Goal: Check status: Check status

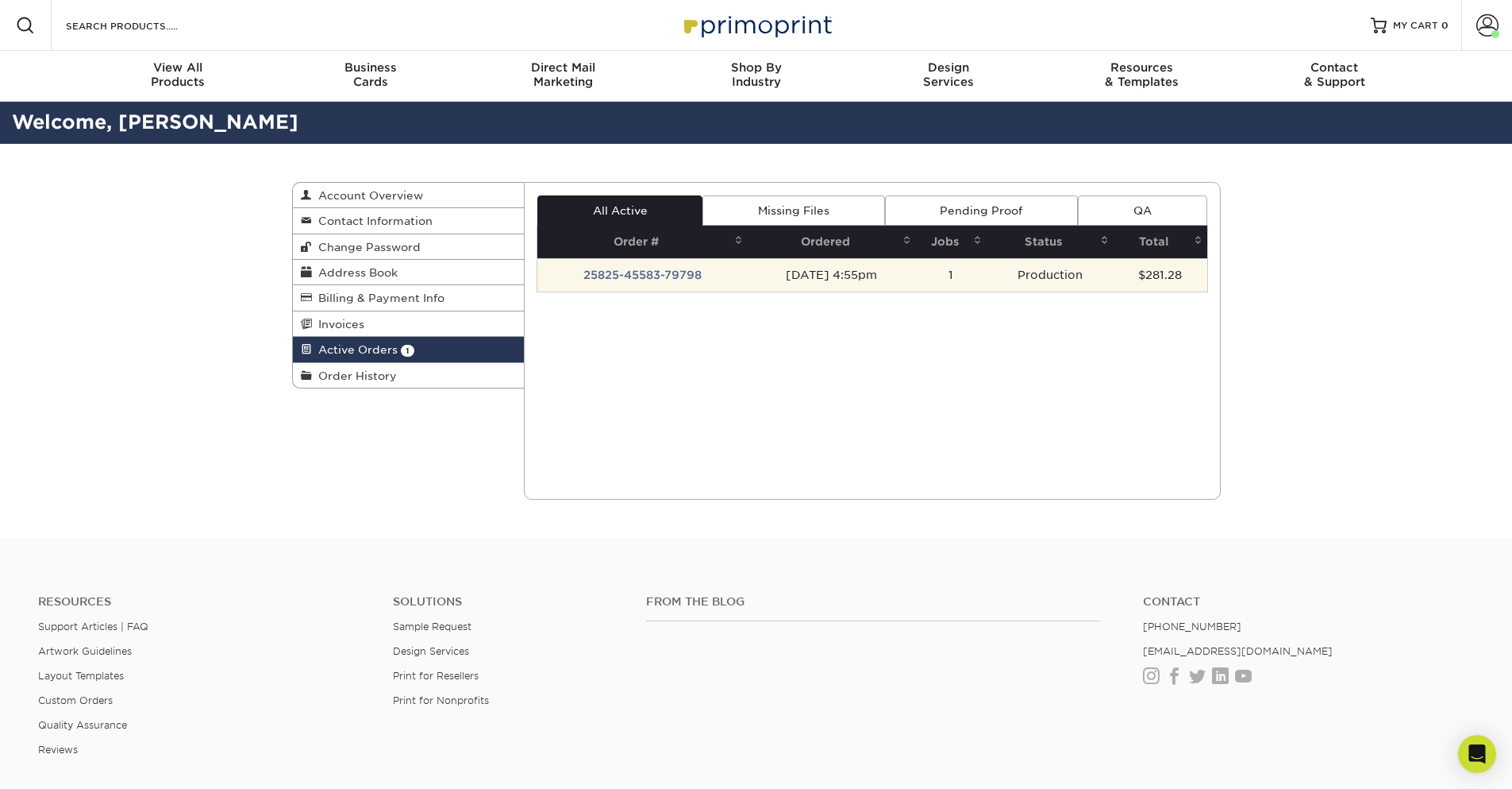
click at [627, 280] on td "25825-45583-79798" at bounding box center [642, 275] width 210 height 33
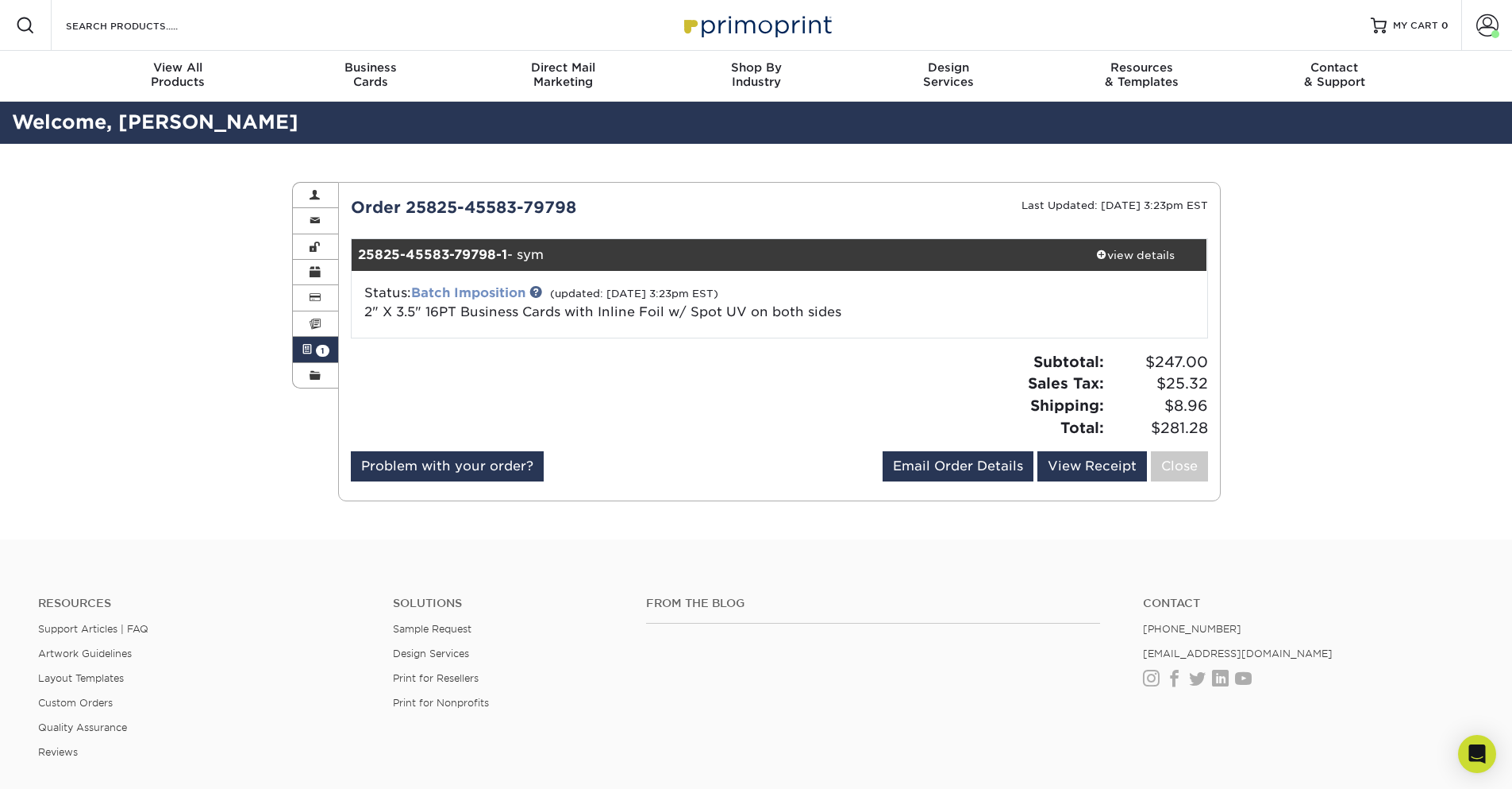
click at [496, 292] on link "Batch Imposition" at bounding box center [468, 292] width 114 height 15
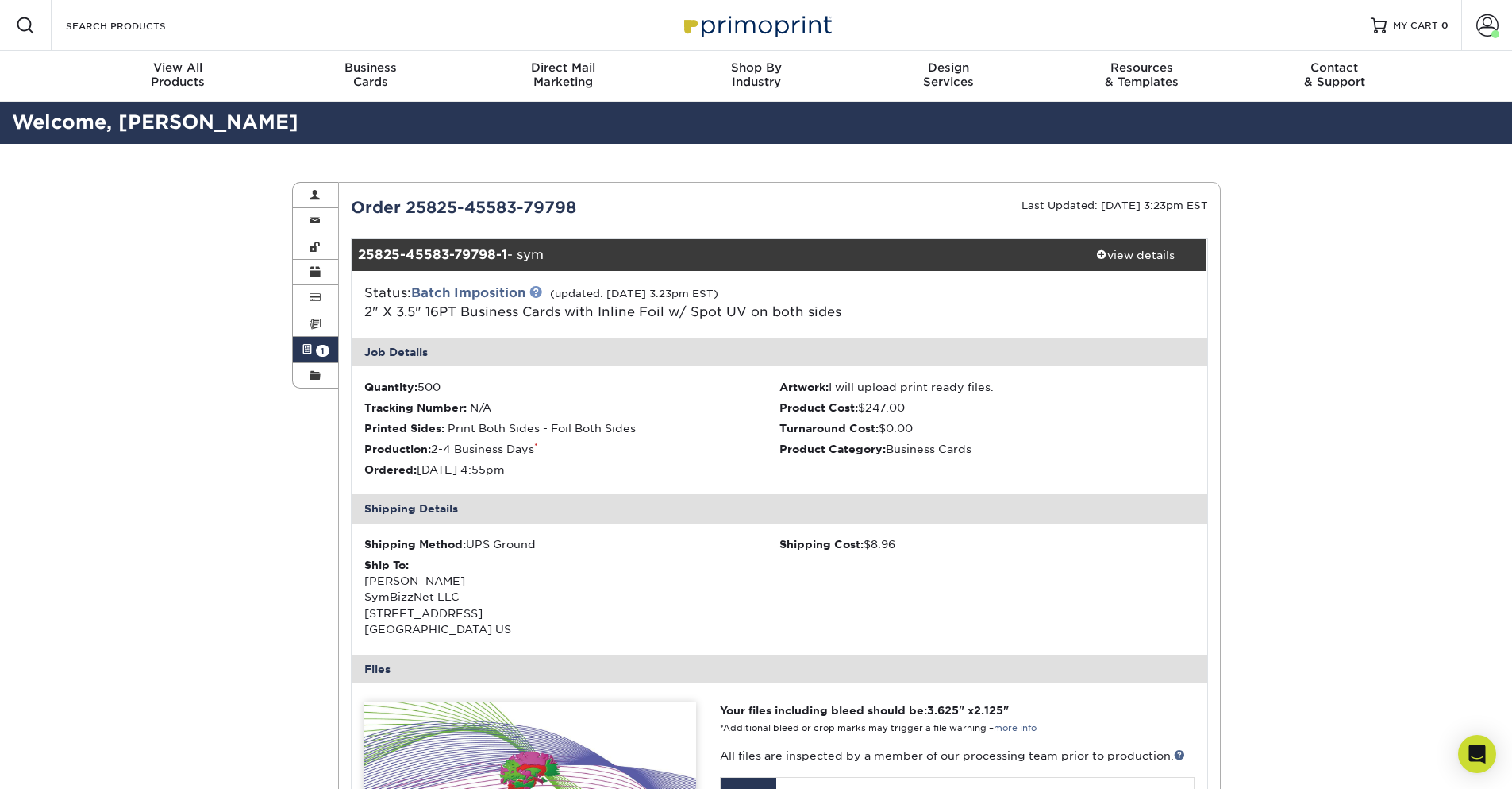
click at [541, 294] on link at bounding box center [536, 292] width 13 height 13
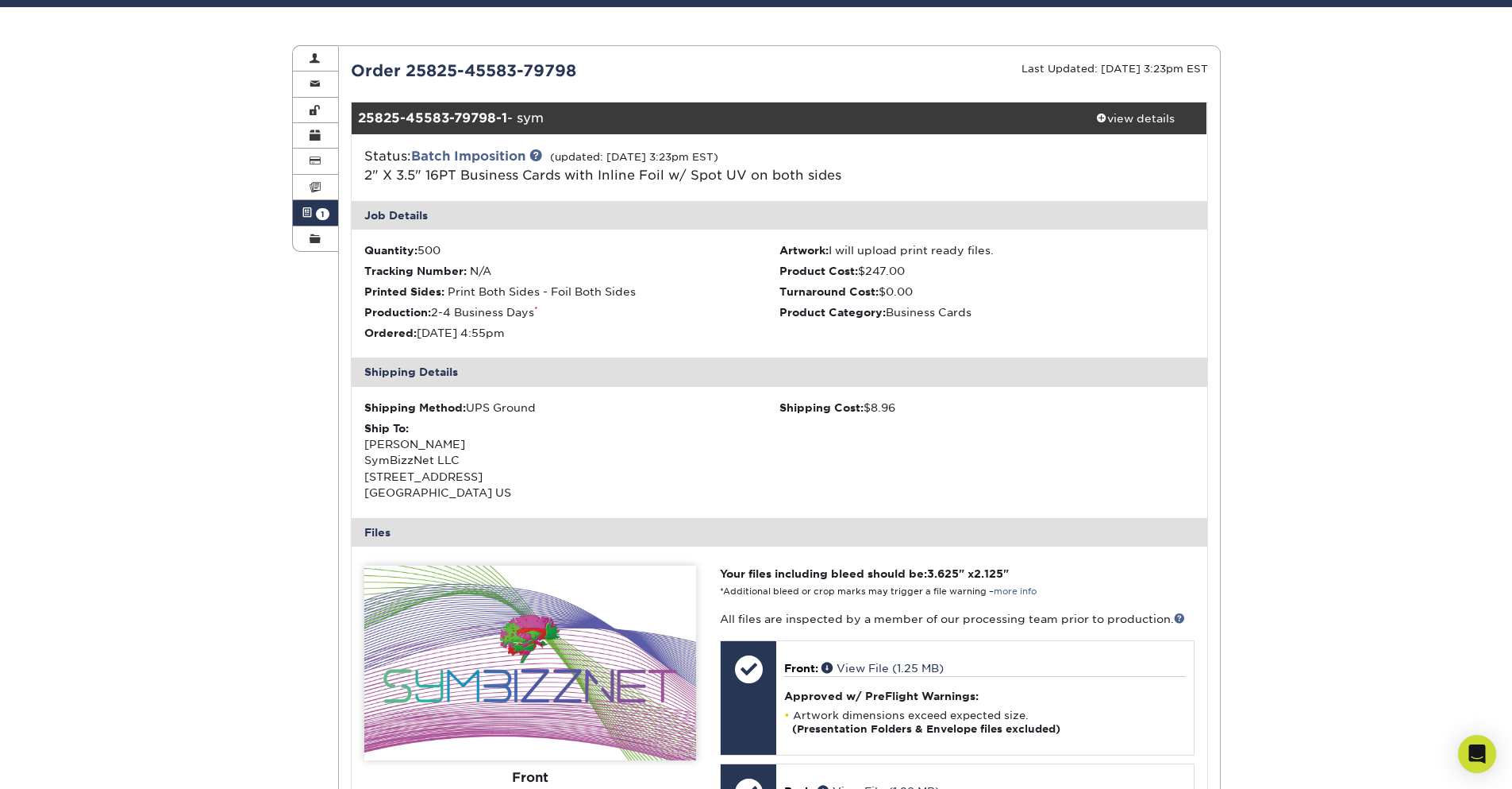
scroll to position [476, 0]
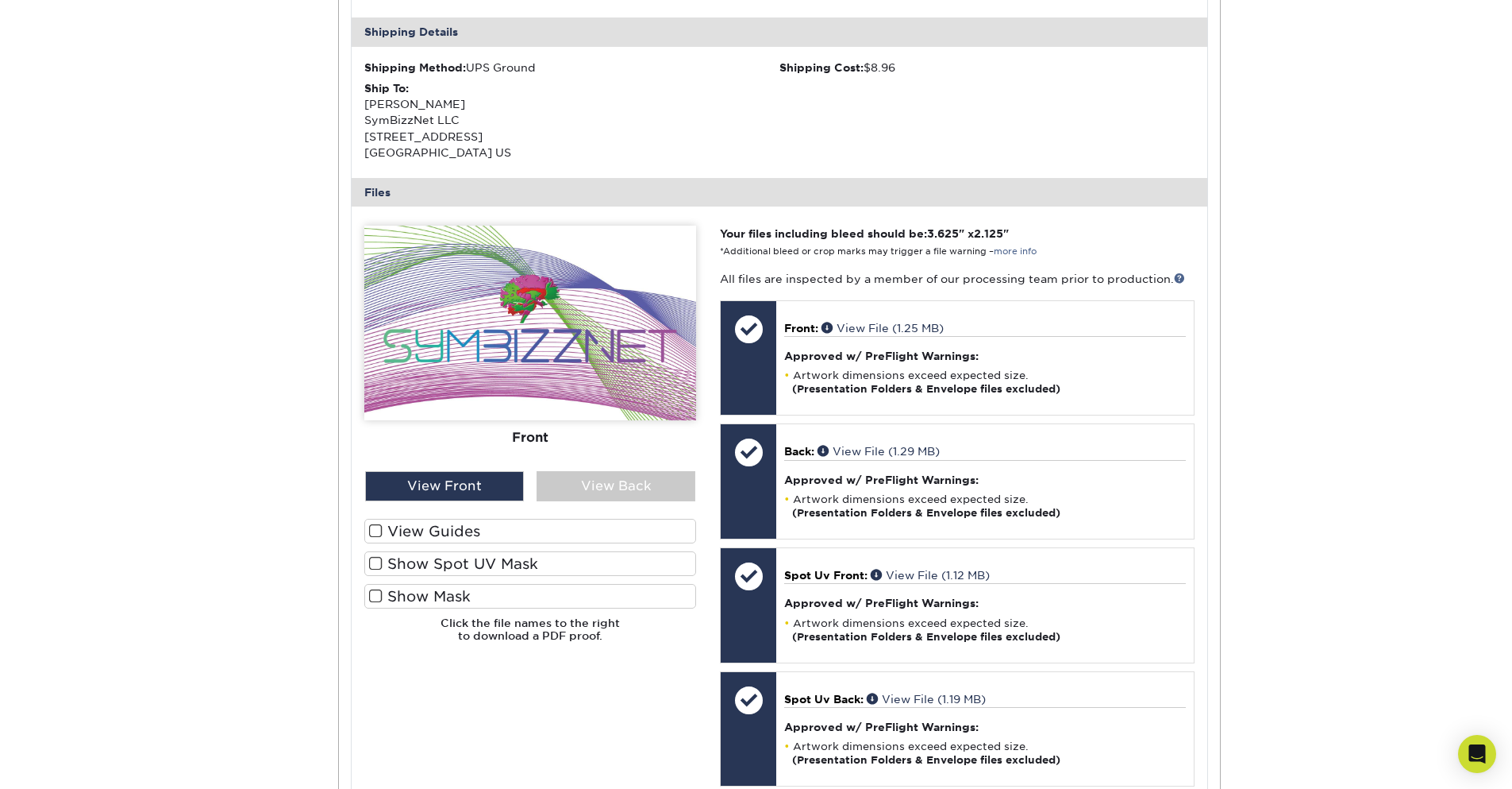
click at [394, 535] on label "View Guides" at bounding box center [529, 531] width 332 height 25
click at [0, 0] on input "View Guides" at bounding box center [0, 0] width 0 height 0
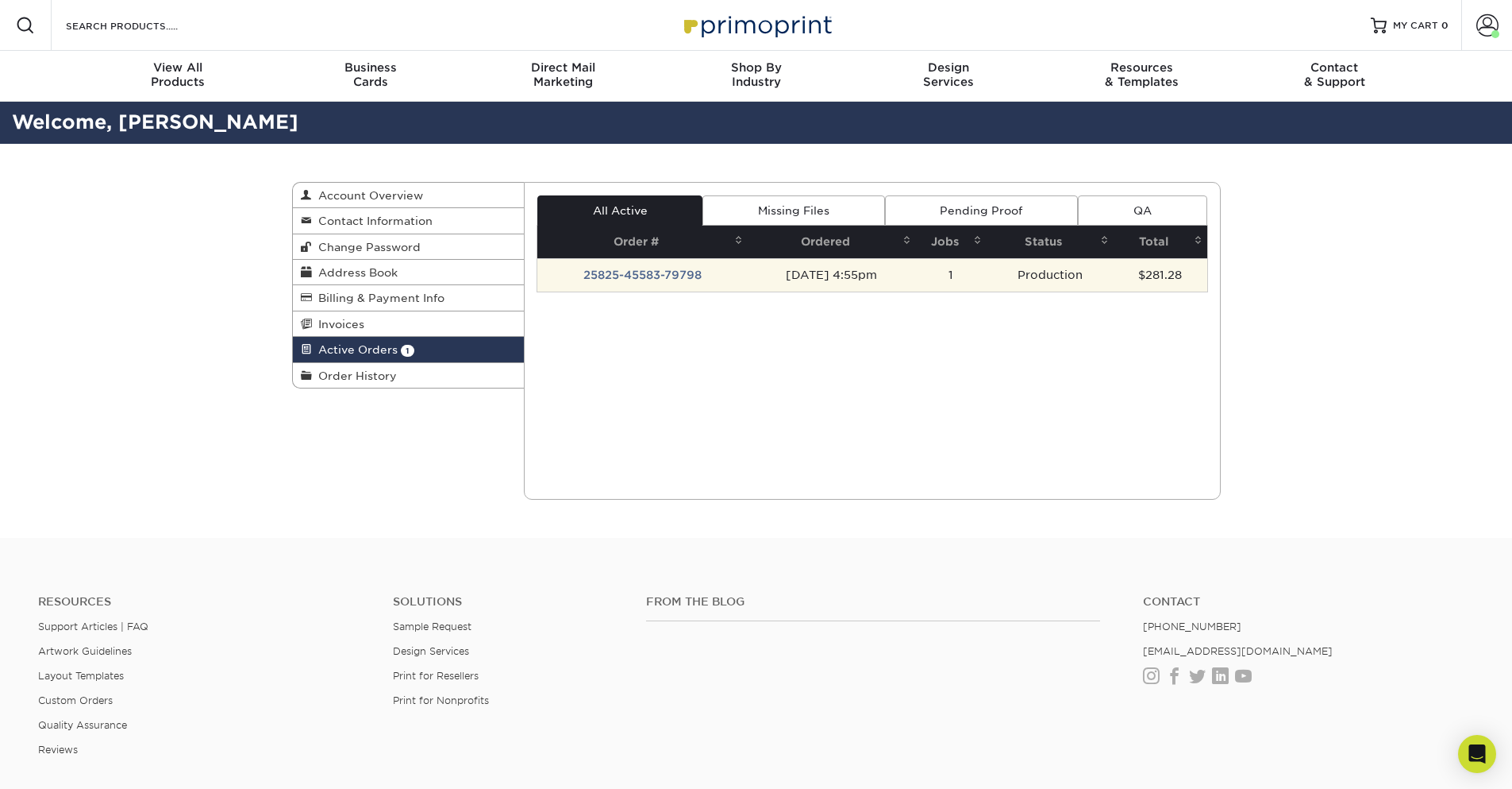
click at [578, 272] on td "25825-45583-79798" at bounding box center [642, 275] width 210 height 33
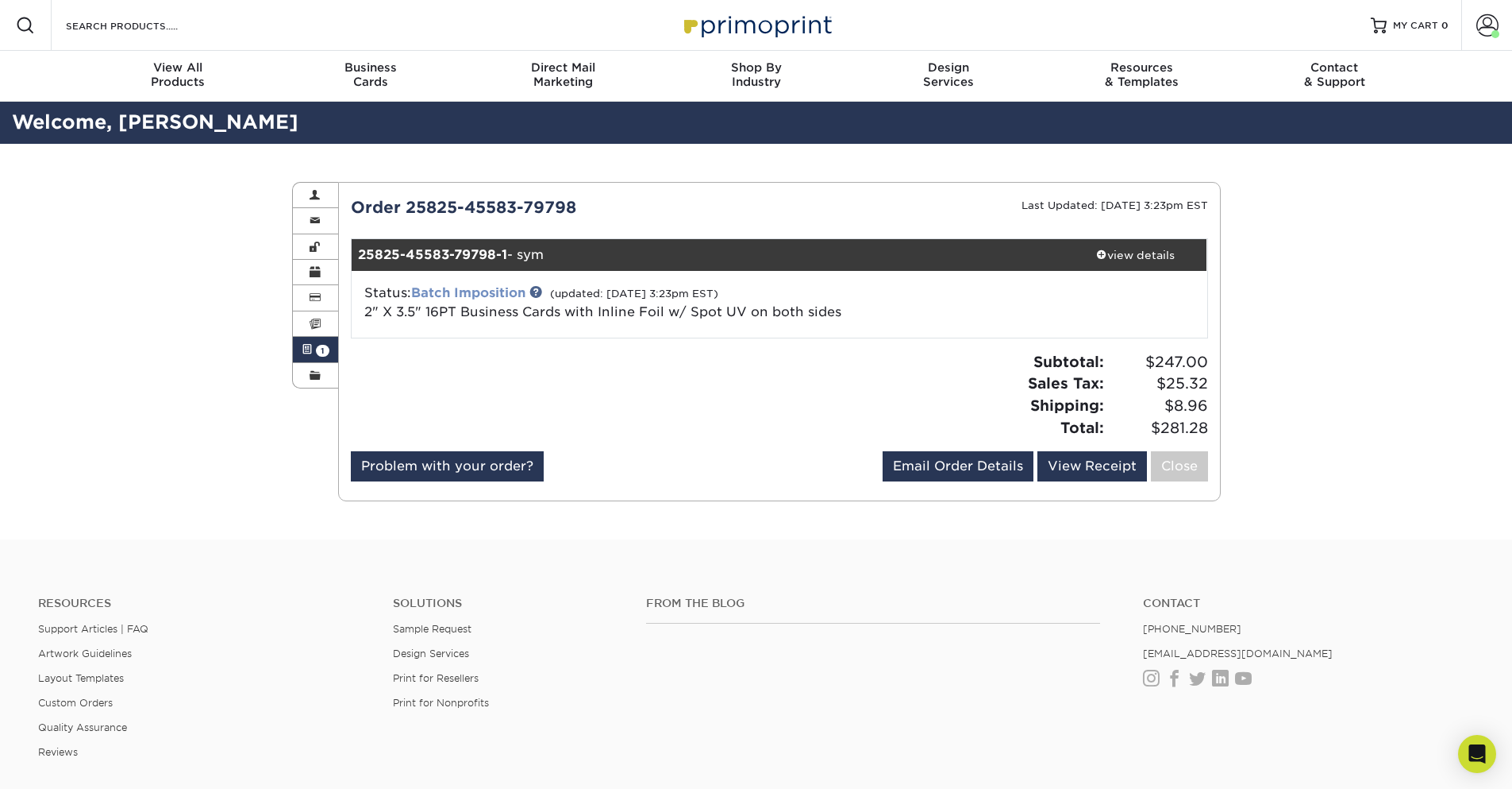
click at [507, 290] on link "Batch Imposition" at bounding box center [468, 292] width 114 height 15
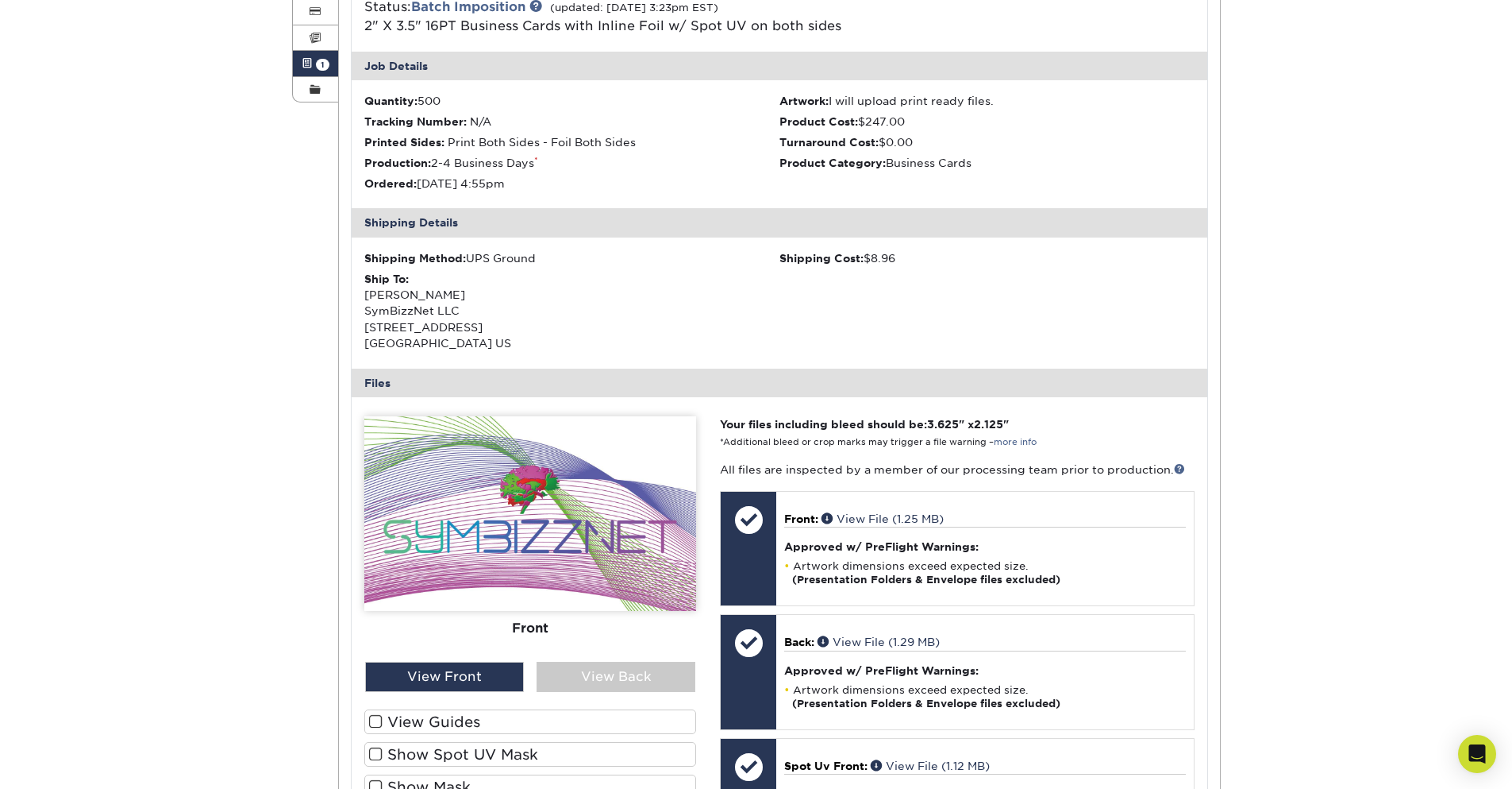
scroll to position [476, 0]
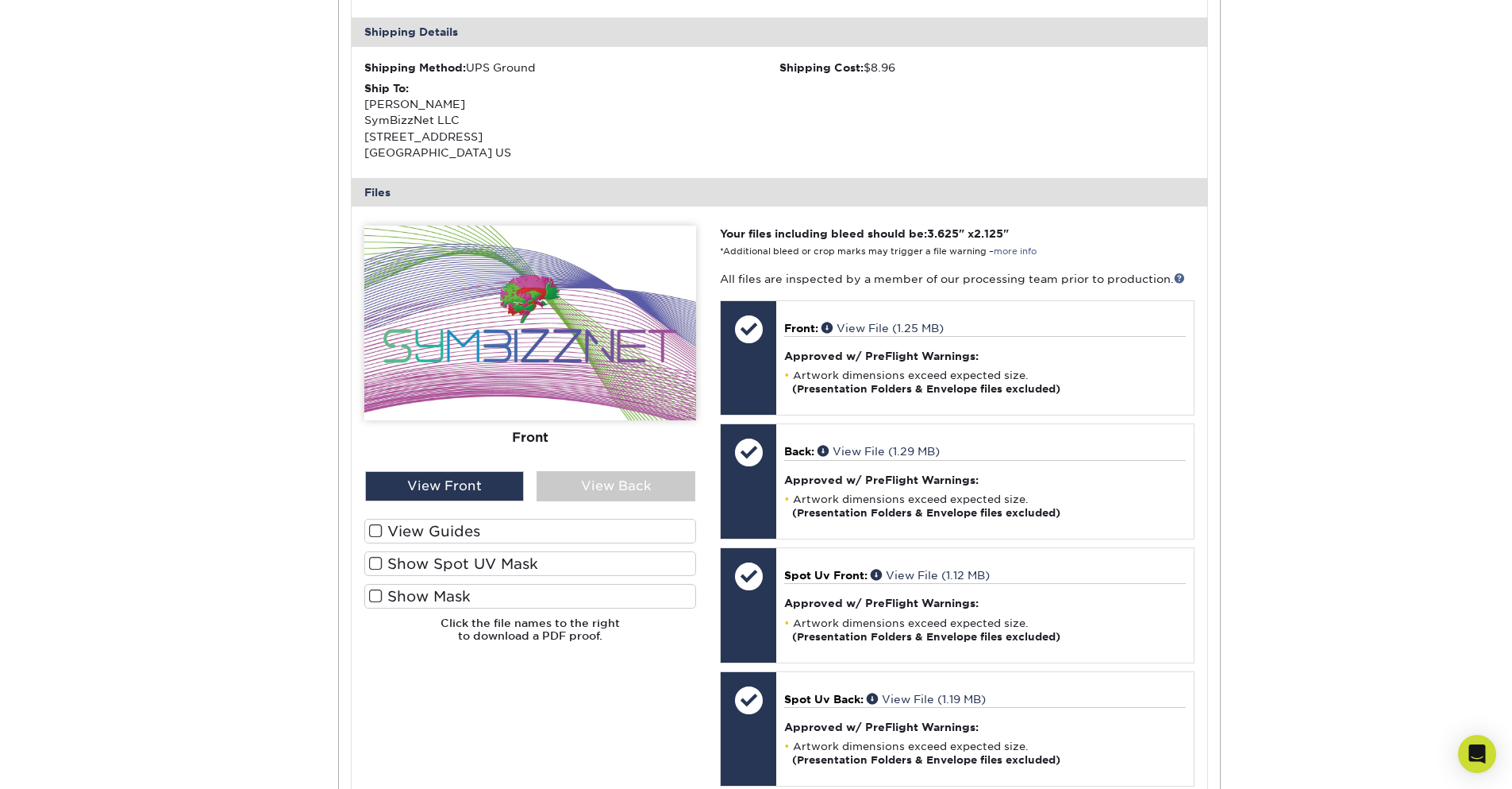
click at [399, 530] on label "View Guides" at bounding box center [529, 531] width 332 height 25
click at [0, 0] on input "View Guides" at bounding box center [0, 0] width 0 height 0
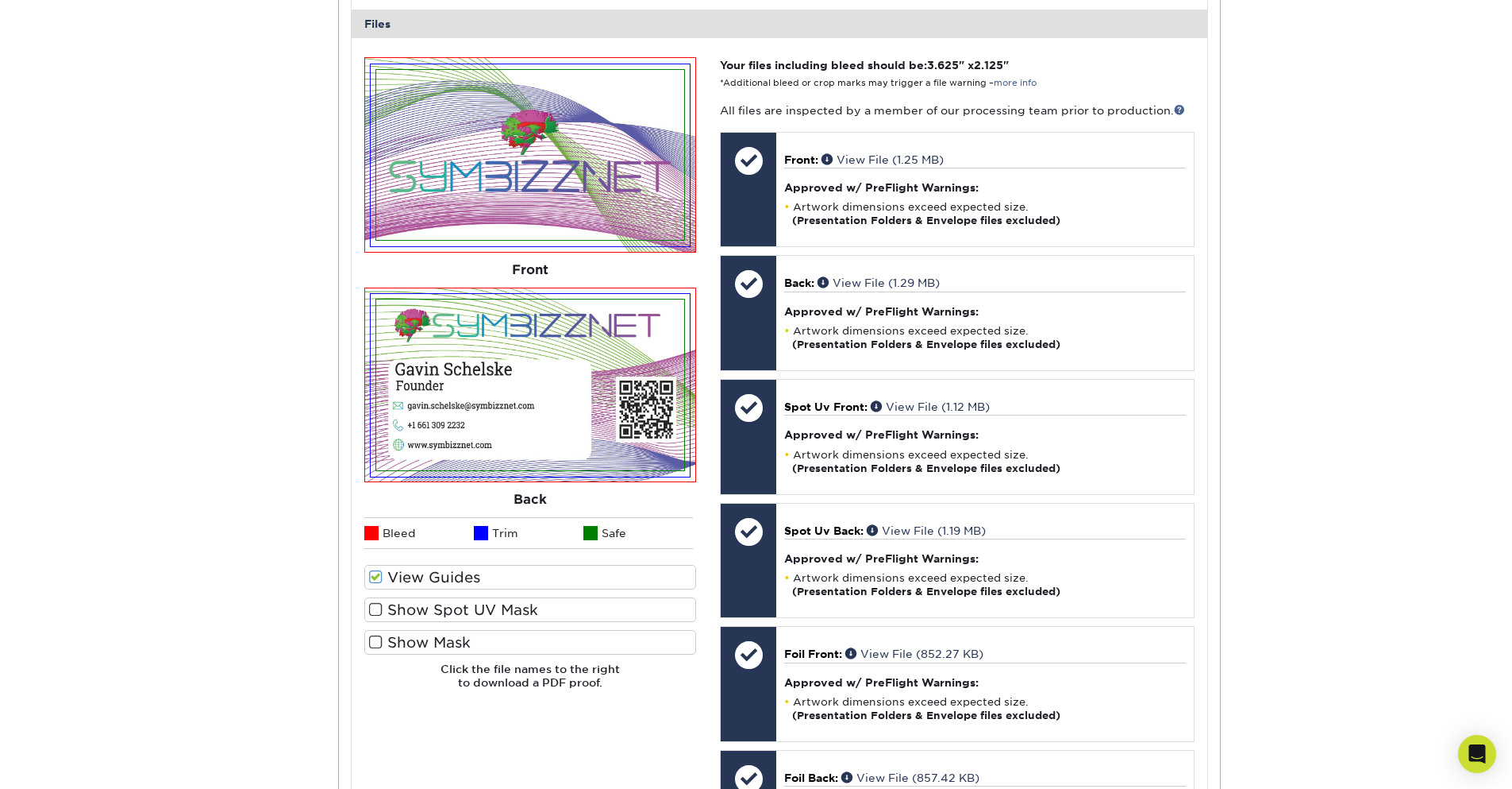
scroll to position [668, 0]
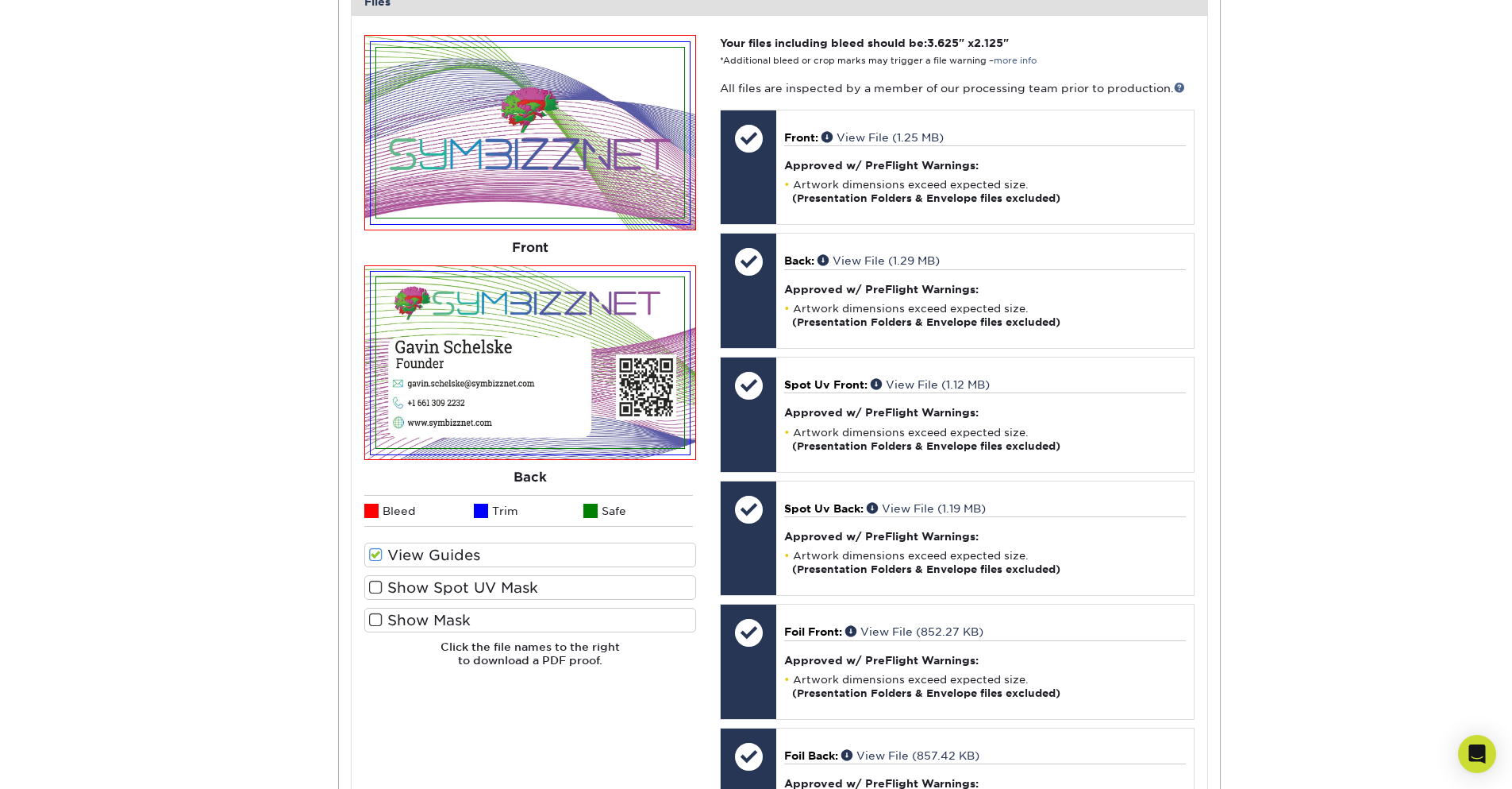
click at [370, 556] on span at bounding box center [376, 555] width 14 height 15
click at [0, 0] on input "View Guides" at bounding box center [0, 0] width 0 height 0
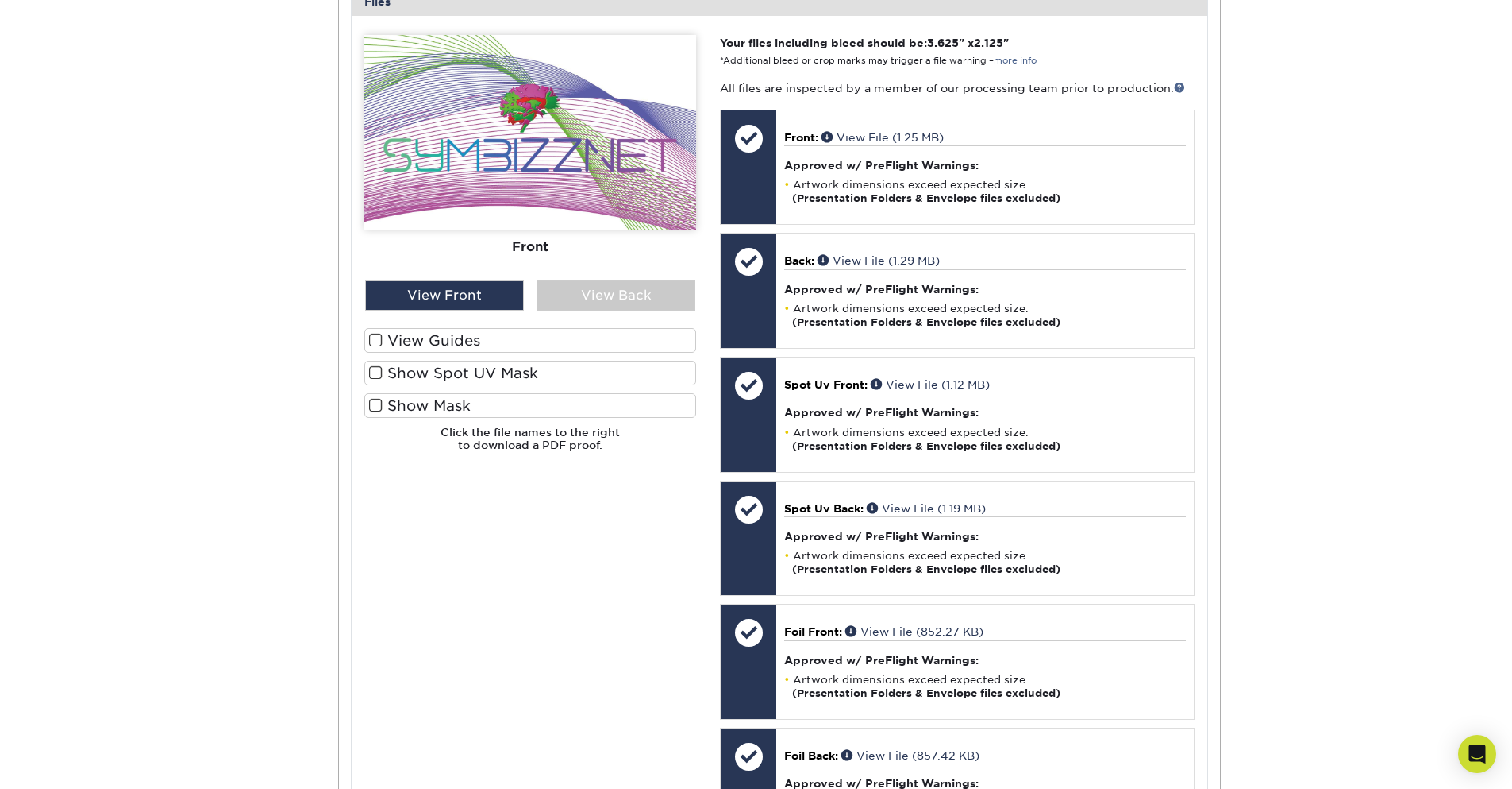
click at [381, 368] on span at bounding box center [376, 372] width 14 height 15
click at [0, 0] on input "Show Spot UV Mask" at bounding box center [0, 0] width 0 height 0
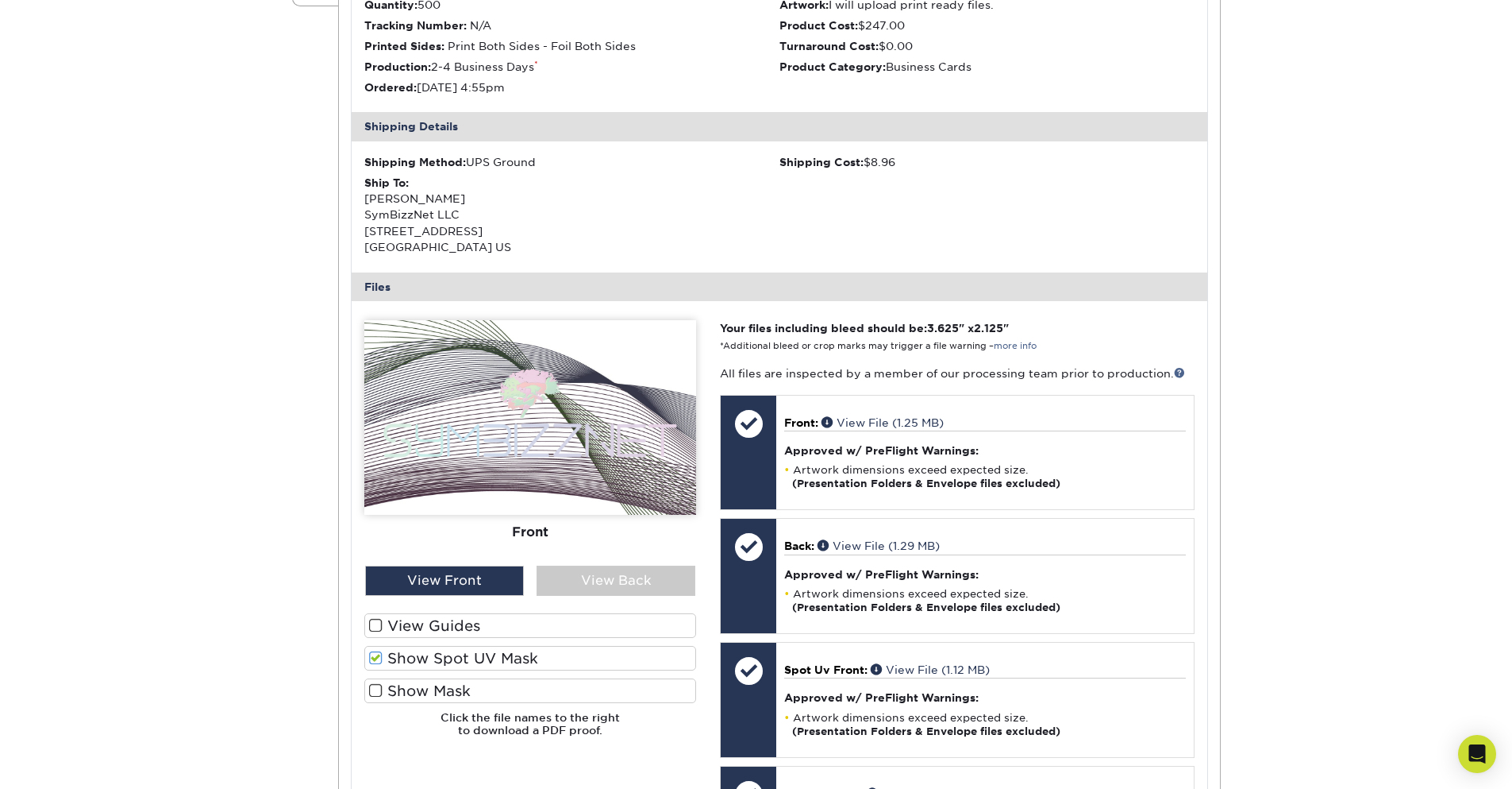
scroll to position [382, 0]
click at [385, 628] on label "View Guides" at bounding box center [529, 626] width 332 height 25
click at [0, 0] on input "View Guides" at bounding box center [0, 0] width 0 height 0
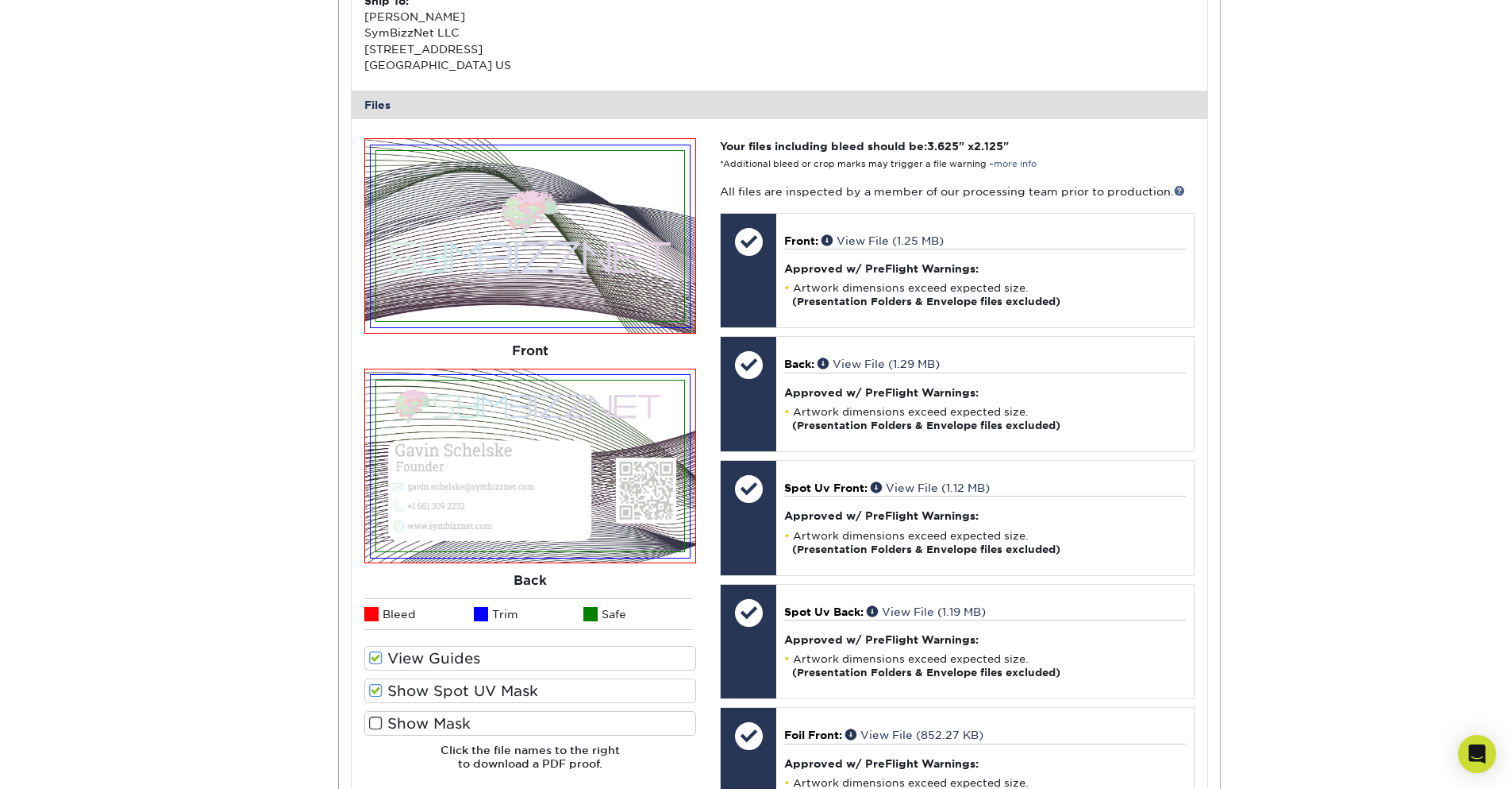
scroll to position [572, 0]
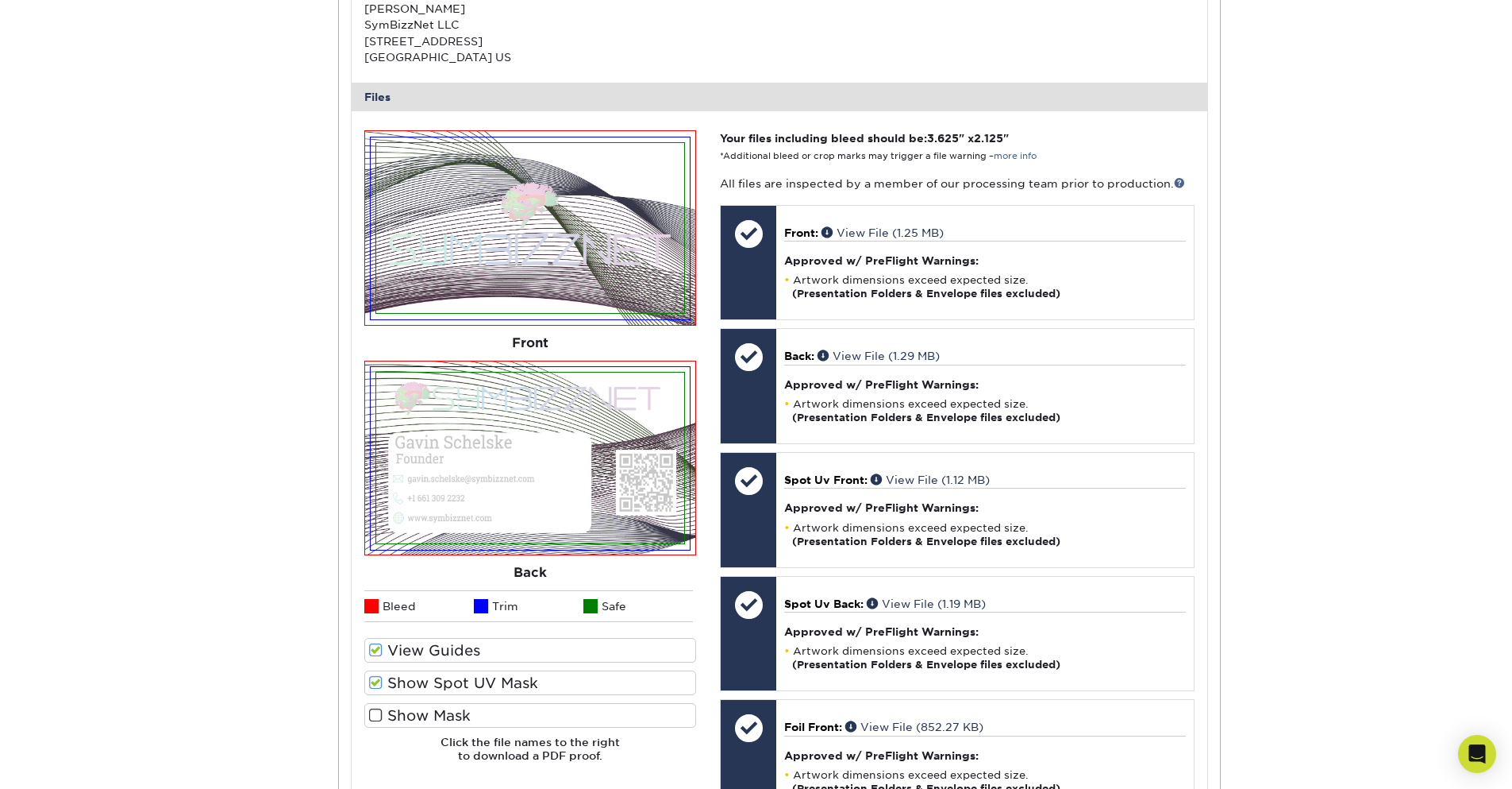
click at [376, 679] on span at bounding box center [376, 682] width 14 height 15
click at [0, 0] on input "Show Spot UV Mask" at bounding box center [0, 0] width 0 height 0
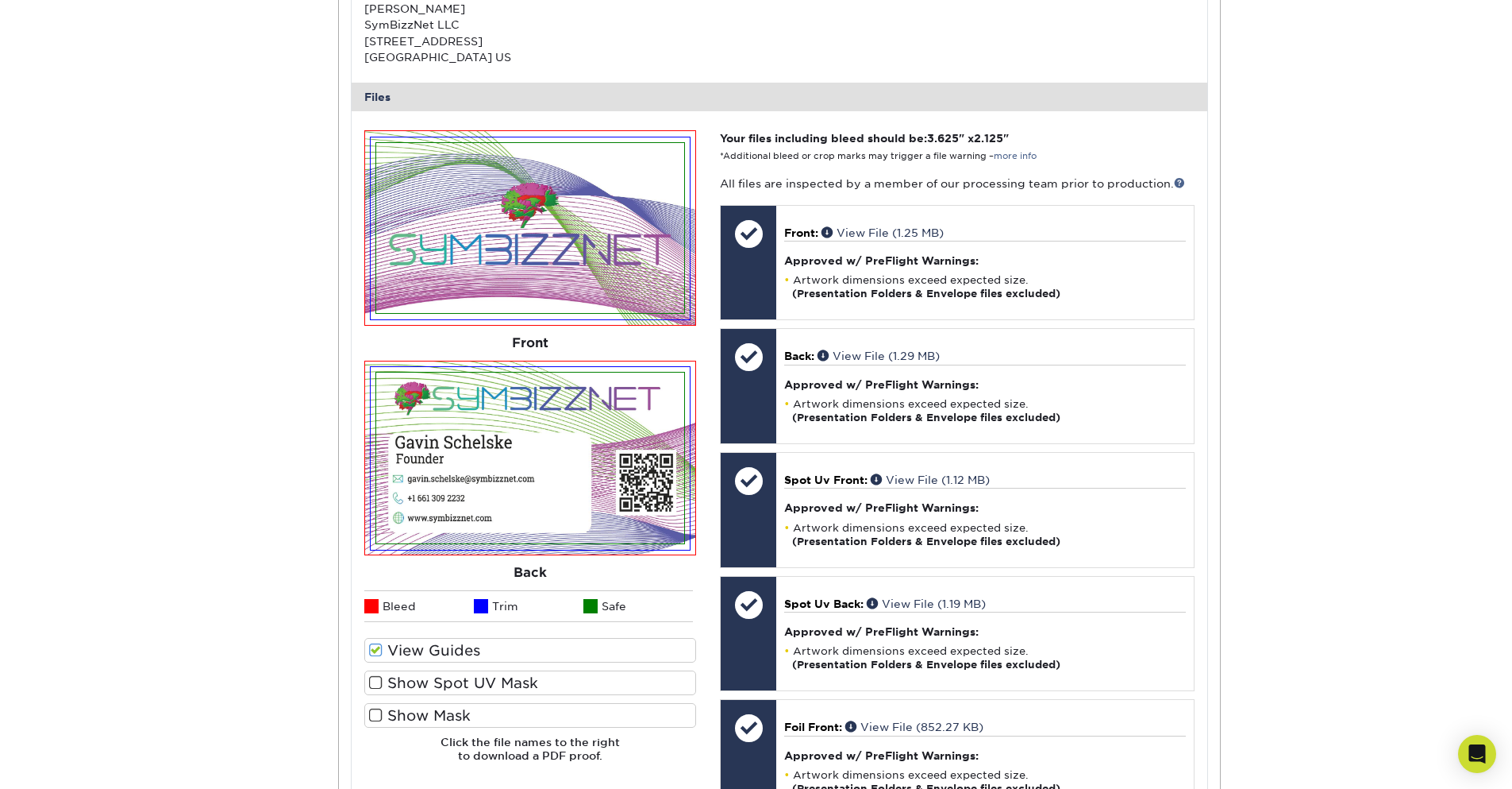
click at [375, 717] on span at bounding box center [376, 715] width 14 height 15
click at [0, 0] on input "Show Mask" at bounding box center [0, 0] width 0 height 0
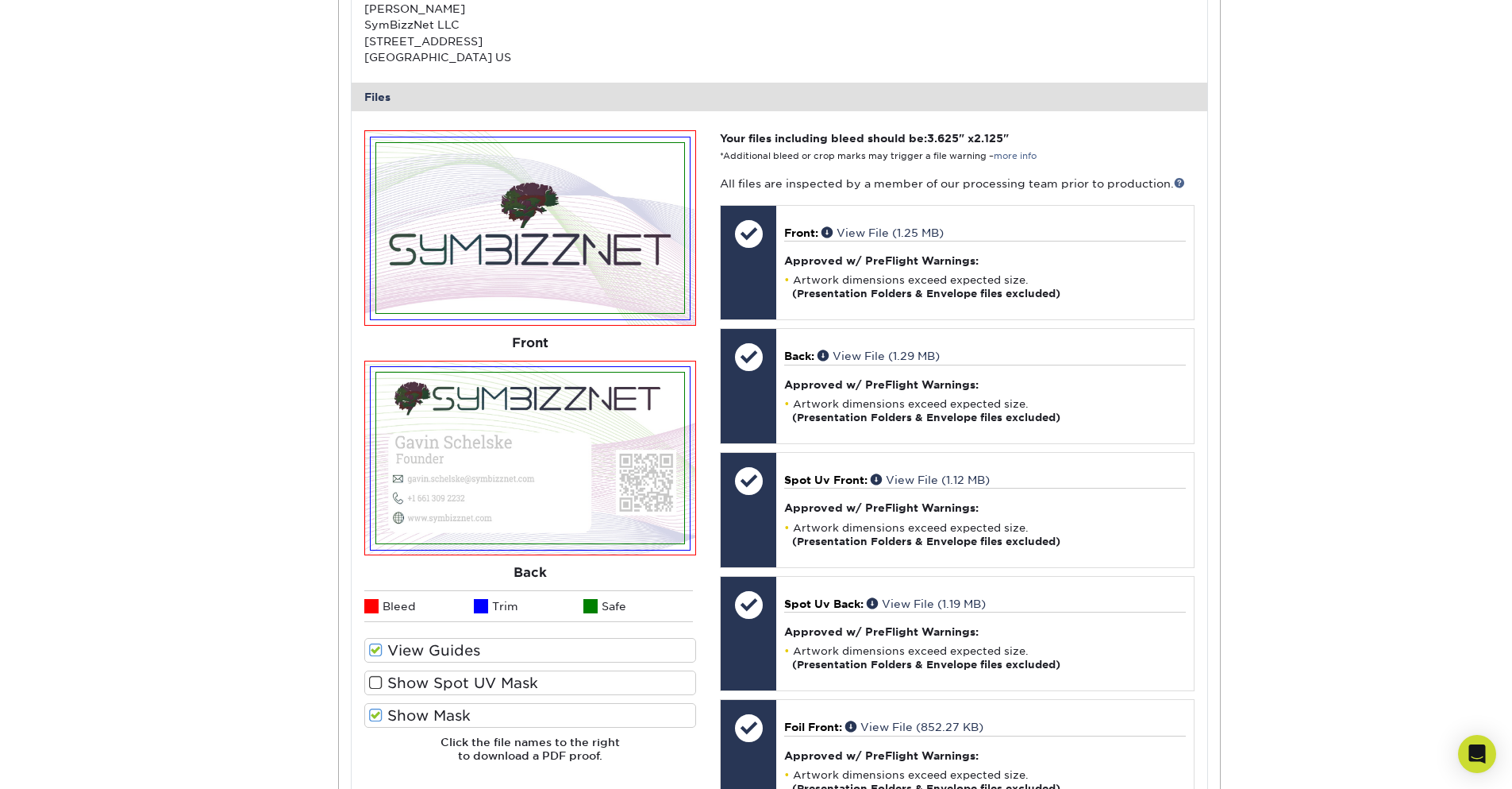
click at [373, 715] on span at bounding box center [376, 715] width 14 height 15
click at [0, 0] on input "Show Mask" at bounding box center [0, 0] width 0 height 0
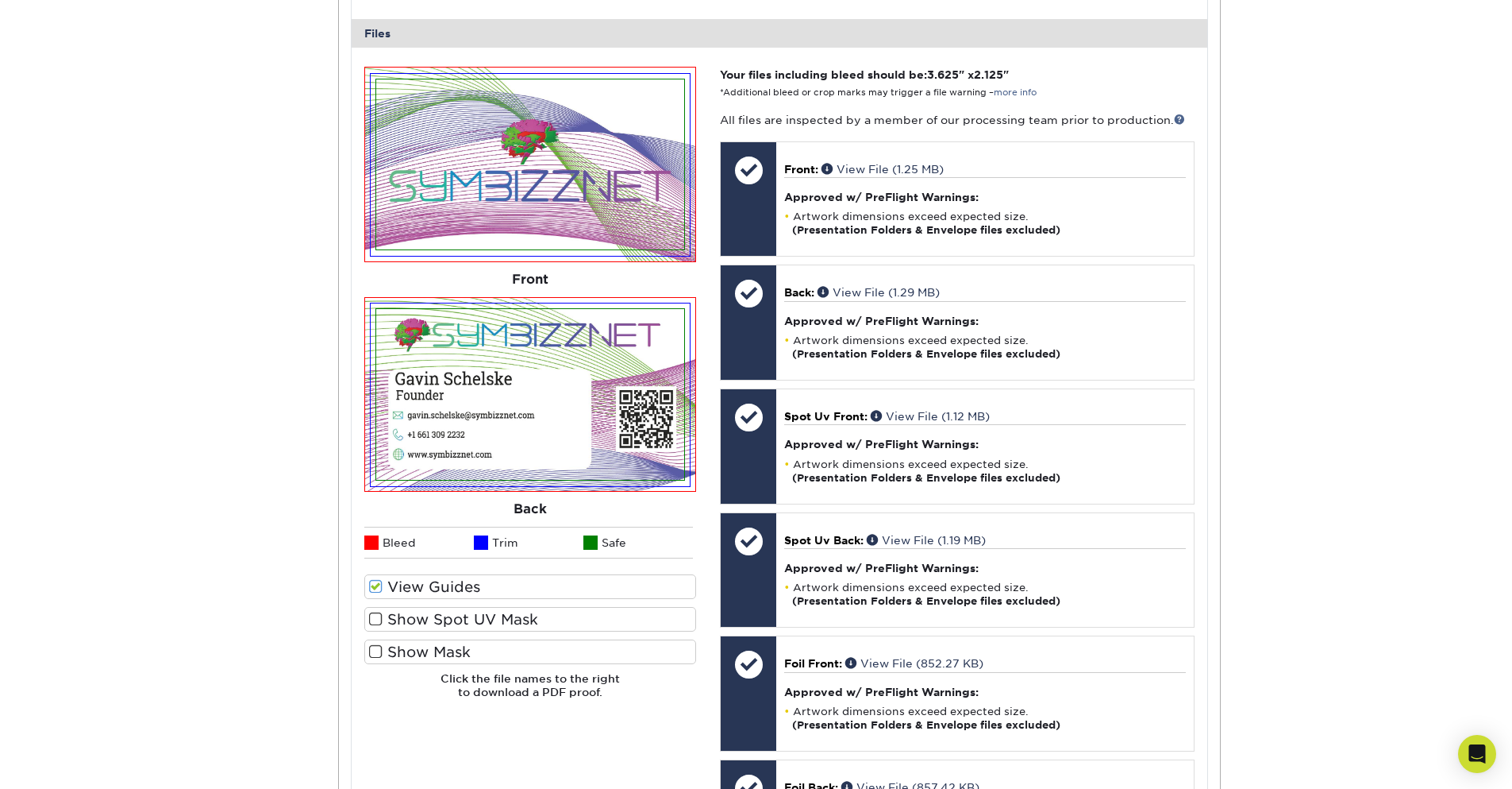
scroll to position [668, 0]
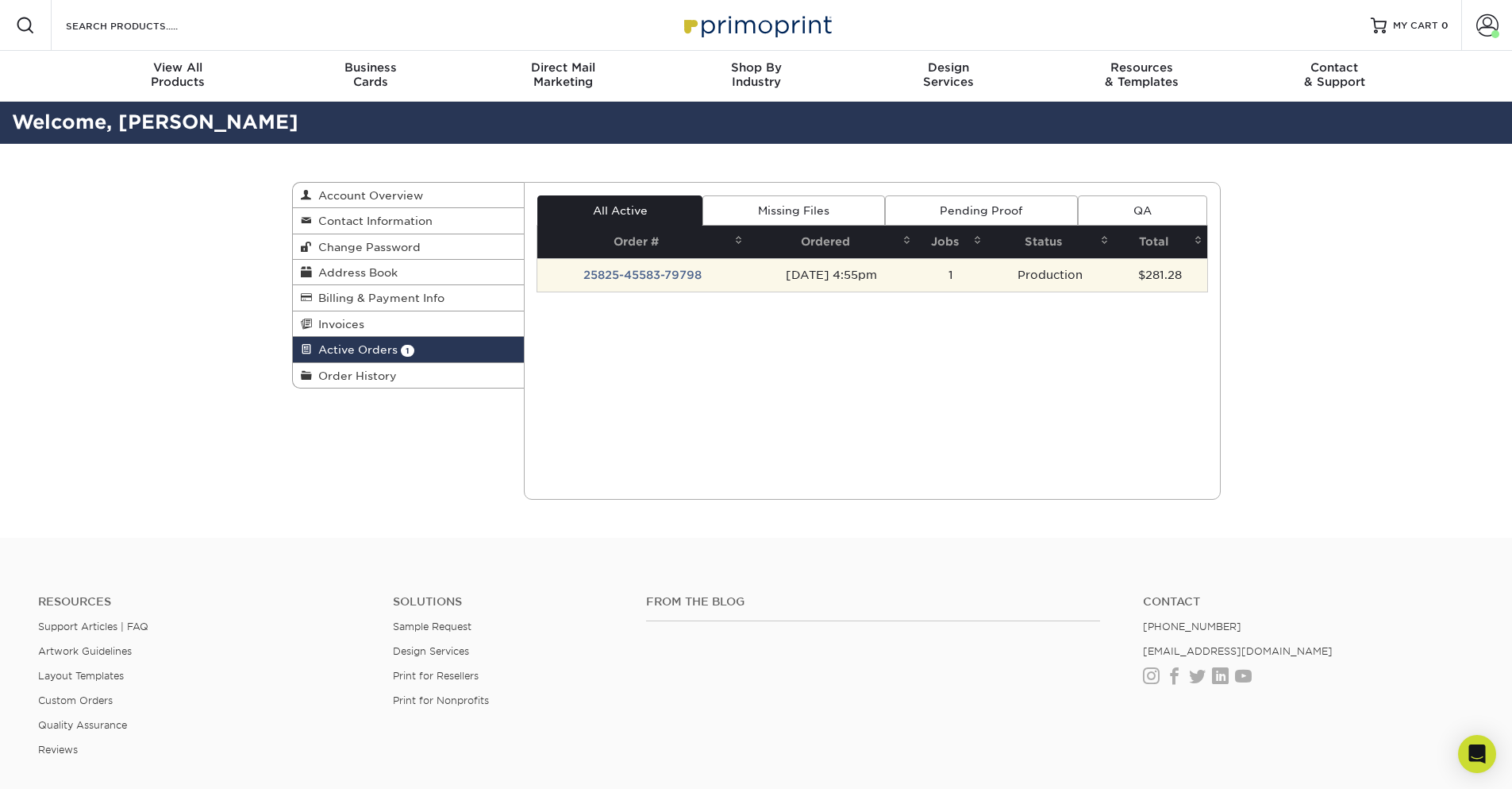
click at [644, 286] on td "25825-45583-79798" at bounding box center [642, 275] width 210 height 33
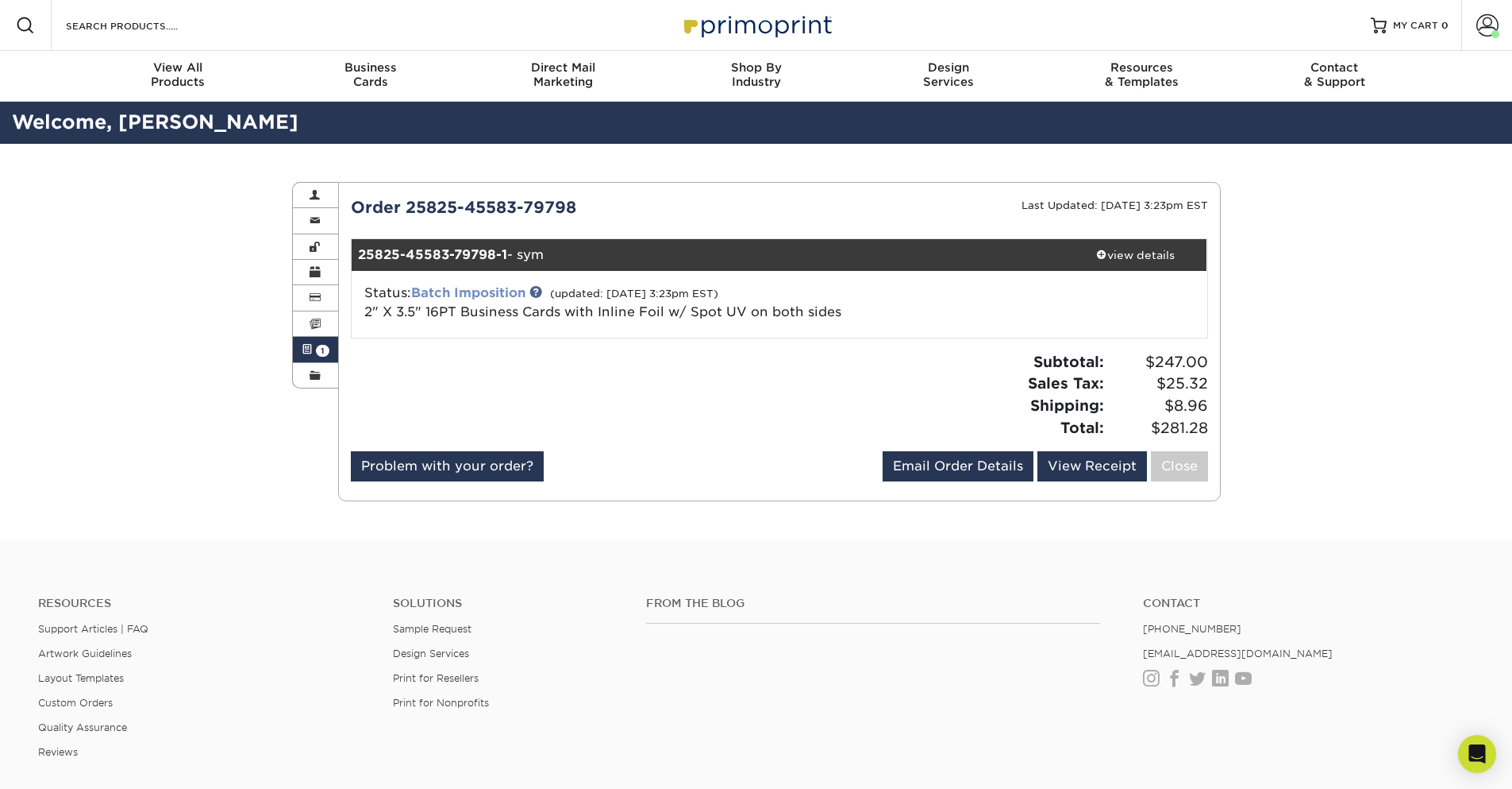
click at [494, 290] on link "Batch Imposition" at bounding box center [468, 292] width 114 height 15
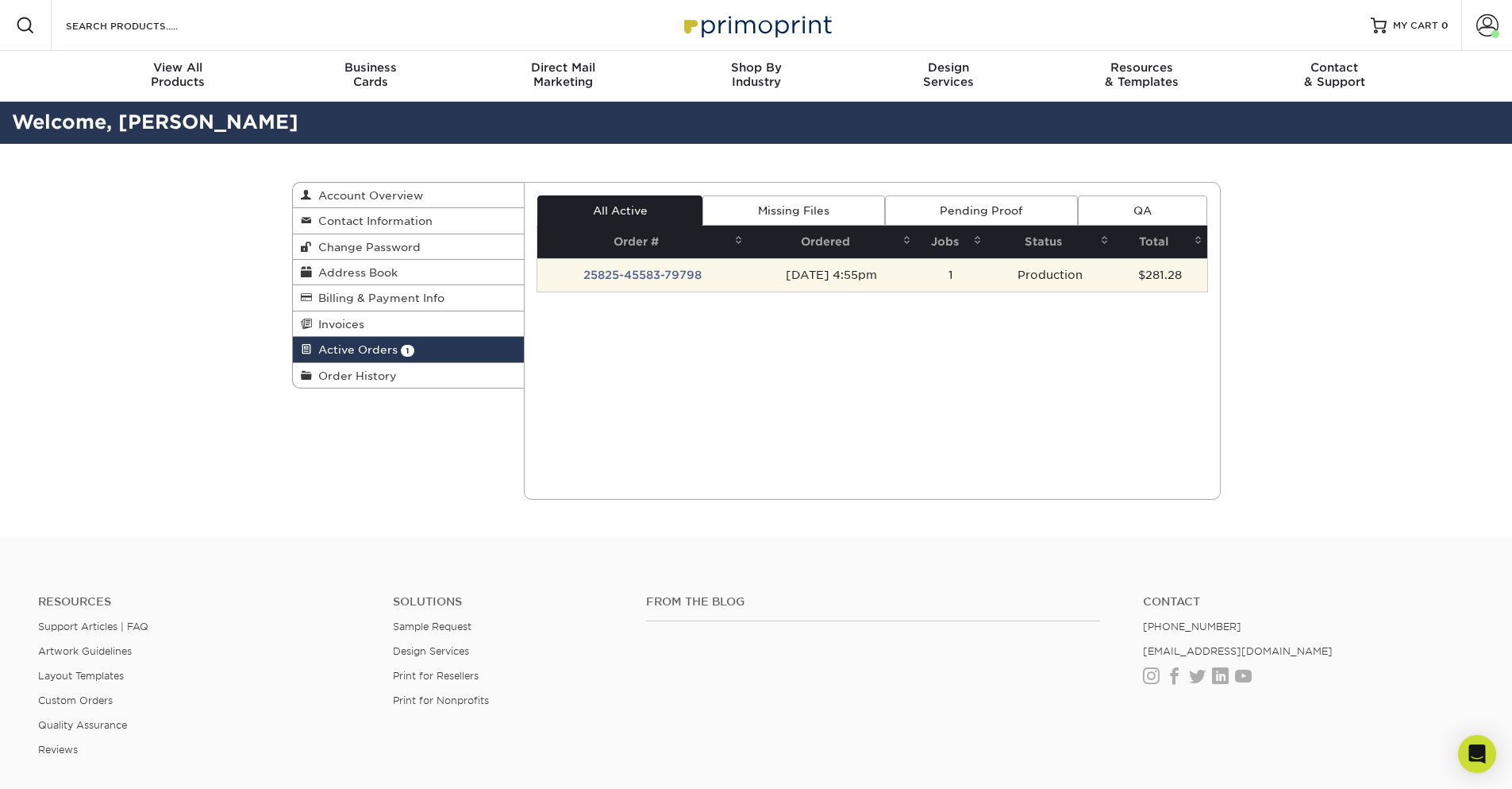
click at [684, 277] on td "25825-45583-79798" at bounding box center [642, 275] width 210 height 33
